Goal: Consume media (video, audio): Consume media (video, audio)

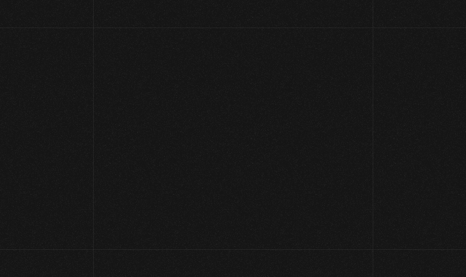
scroll to position [129, 0]
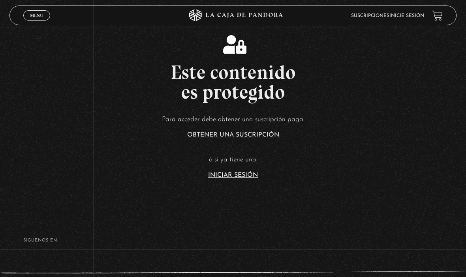
click at [237, 178] on link "Iniciar Sesión" at bounding box center [233, 175] width 50 height 6
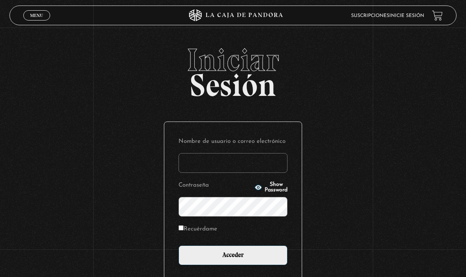
type input "esreyna1@hotmail.com"
click at [233, 260] on input "Acceder" at bounding box center [232, 255] width 109 height 20
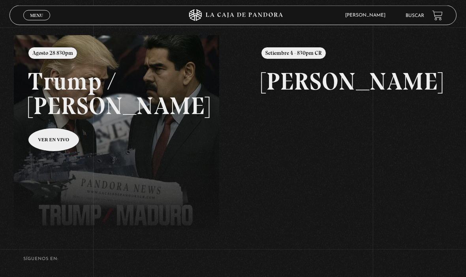
scroll to position [85, 0]
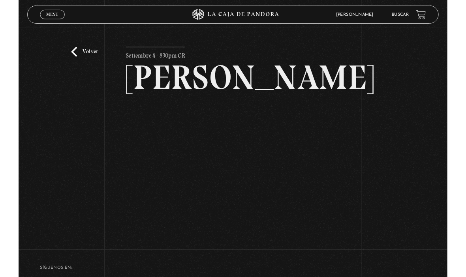
scroll to position [48, 0]
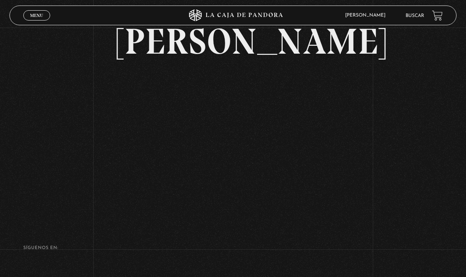
click at [42, 15] on span "Menu" at bounding box center [36, 15] width 13 height 5
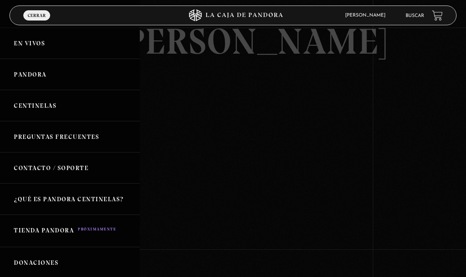
click at [37, 109] on link "Centinelas" at bounding box center [70, 105] width 140 height 31
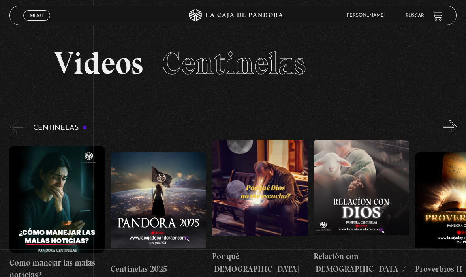
click at [60, 200] on figure at bounding box center [56, 199] width 95 height 107
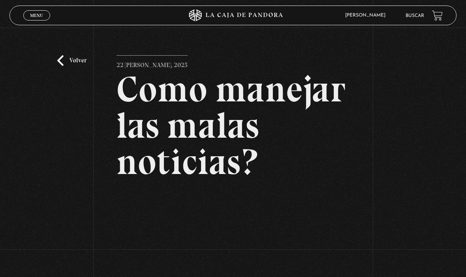
click at [37, 20] on span "Cerrar" at bounding box center [37, 23] width 19 height 6
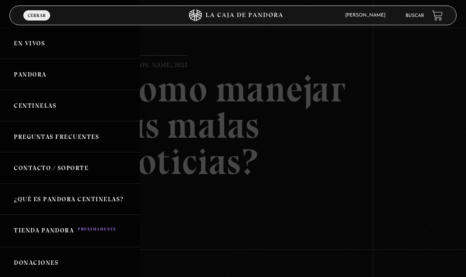
click at [46, 110] on link "Centinelas" at bounding box center [70, 105] width 140 height 31
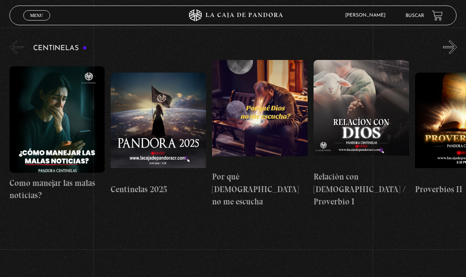
scroll to position [79, 0]
click at [32, 17] on span "Menu" at bounding box center [36, 15] width 13 height 5
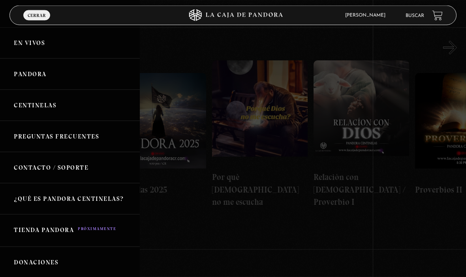
scroll to position [79, 0]
click at [33, 46] on link "En vivos" at bounding box center [70, 43] width 140 height 31
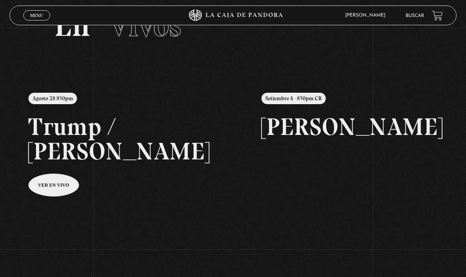
scroll to position [42, 0]
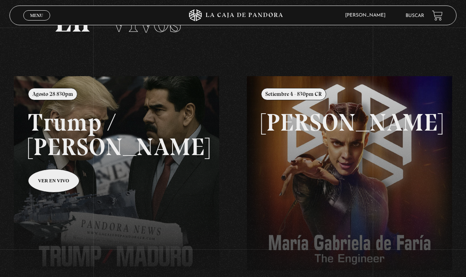
click at [47, 181] on link at bounding box center [247, 214] width 466 height 277
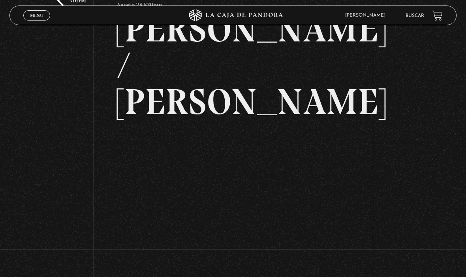
scroll to position [76, 0]
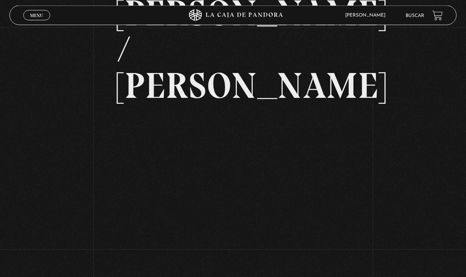
click at [32, 16] on span "Menu" at bounding box center [36, 15] width 13 height 5
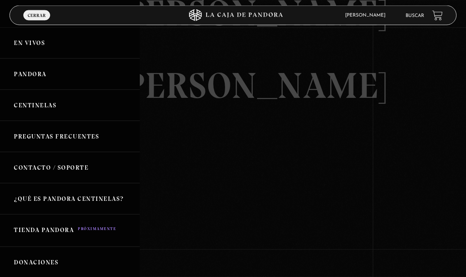
scroll to position [76, 0]
click at [26, 79] on link "Pandora" at bounding box center [70, 74] width 140 height 31
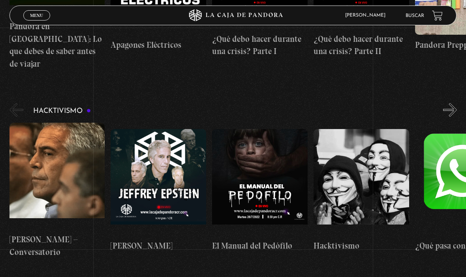
scroll to position [2040, 0]
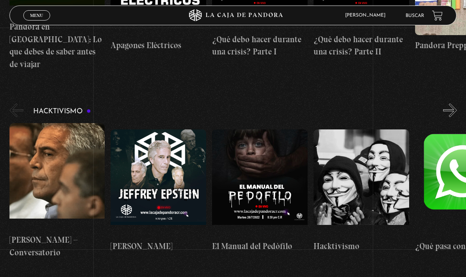
click at [34, 18] on span "Menu" at bounding box center [36, 15] width 13 height 5
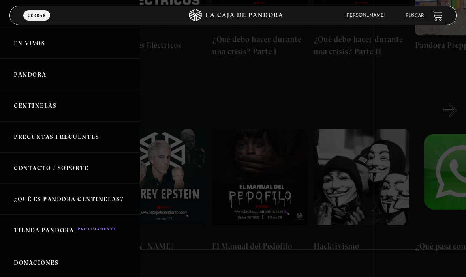
click at [28, 48] on link "En vivos" at bounding box center [70, 43] width 140 height 31
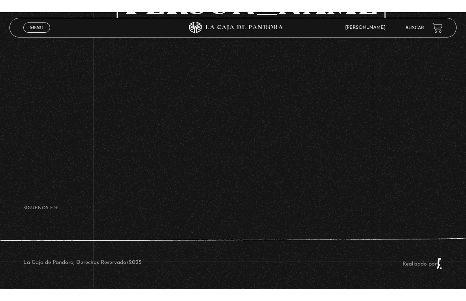
scroll to position [9, 0]
